Goal: Find specific page/section: Find specific page/section

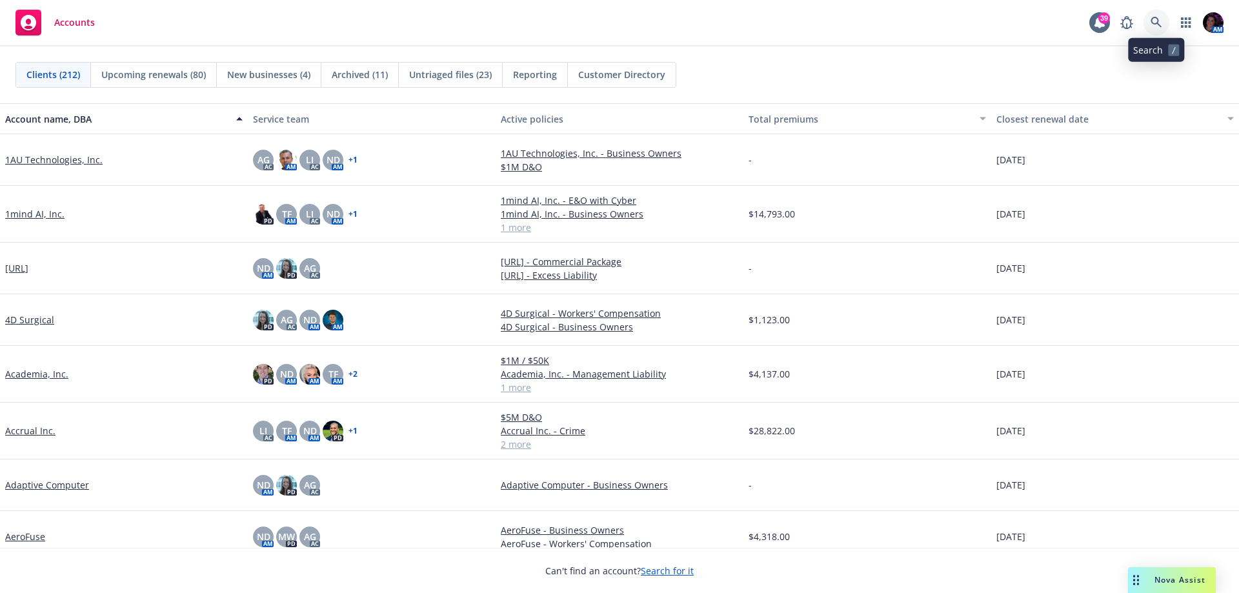
click at [1151, 15] on link at bounding box center [1156, 23] width 26 height 26
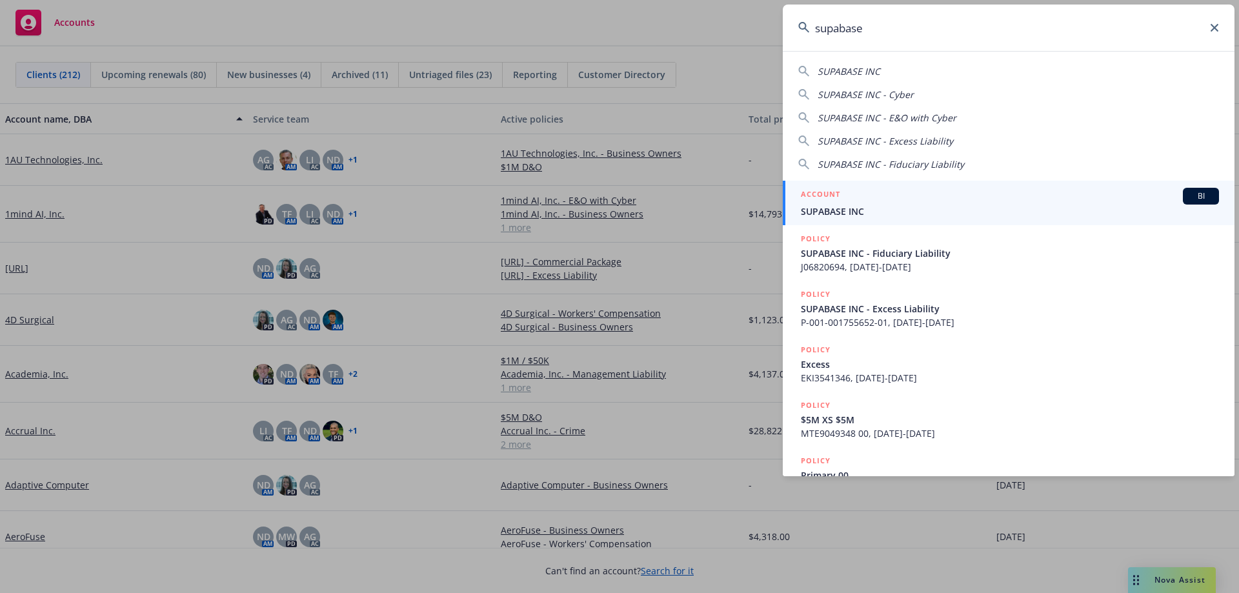
type input "supabase"
click at [1019, 194] on div "ACCOUNT BI" at bounding box center [1010, 196] width 418 height 17
